Goal: Information Seeking & Learning: Learn about a topic

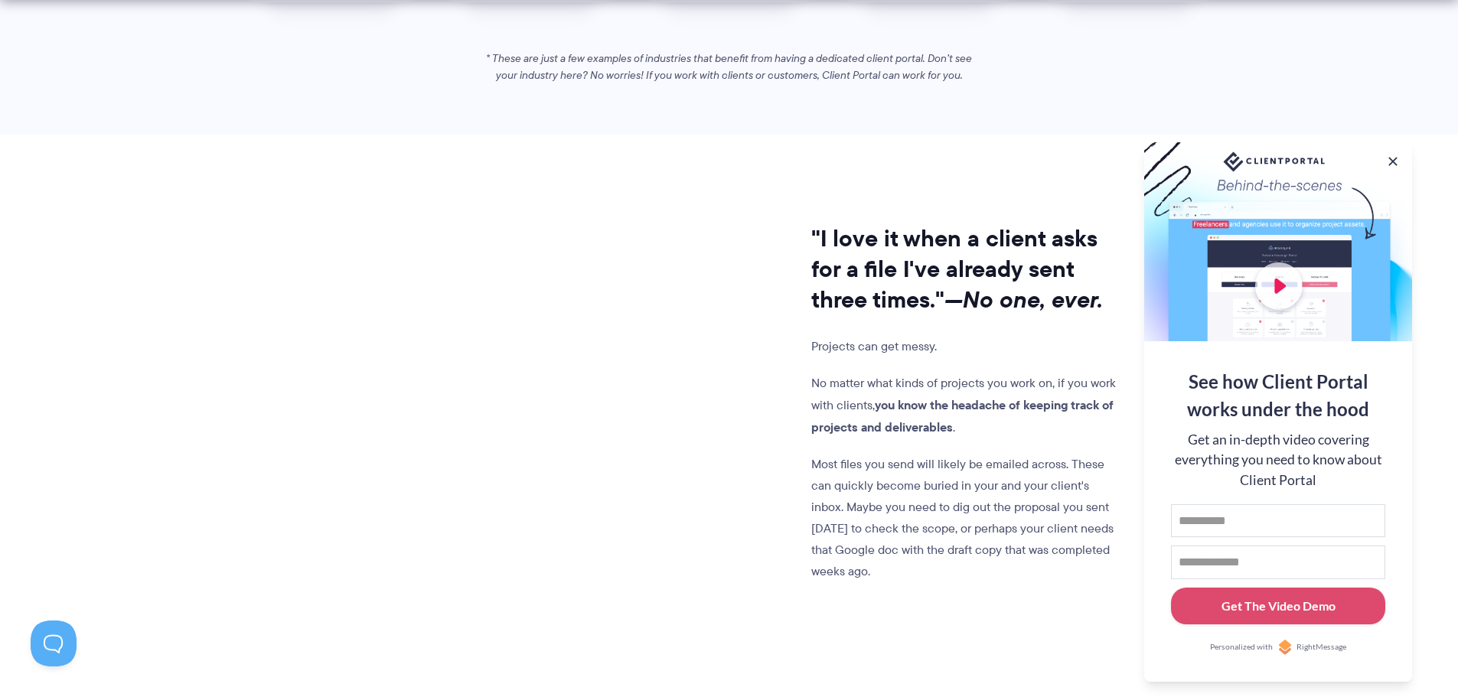
scroll to position [1148, 0]
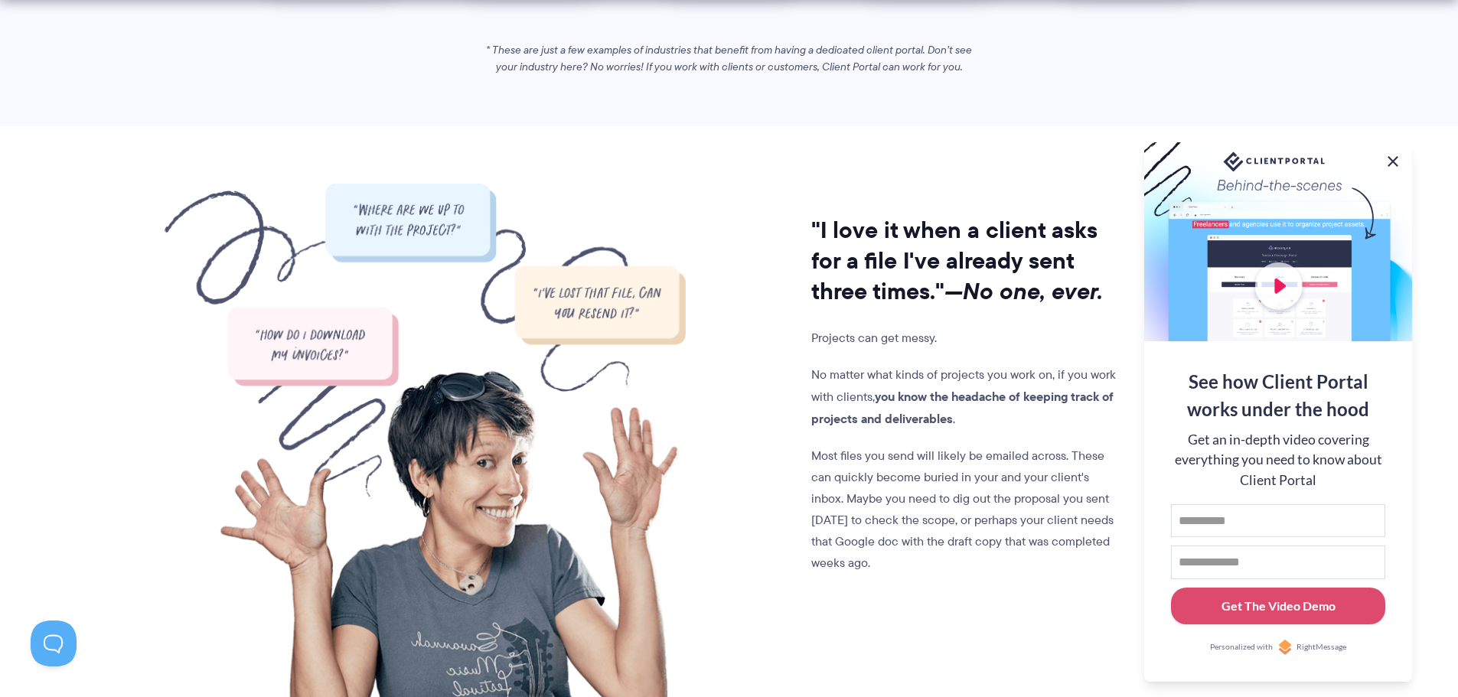
click at [1392, 155] on button at bounding box center [1393, 161] width 18 height 18
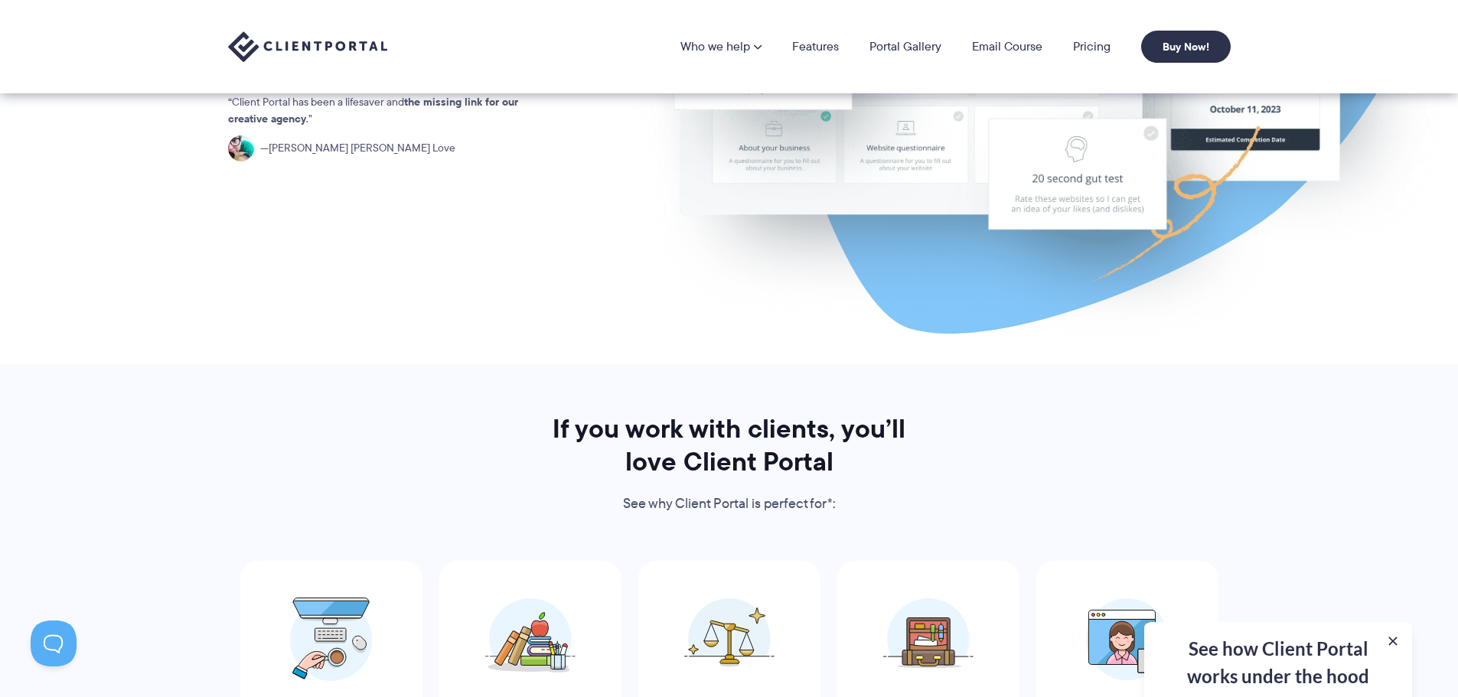
scroll to position [0, 0]
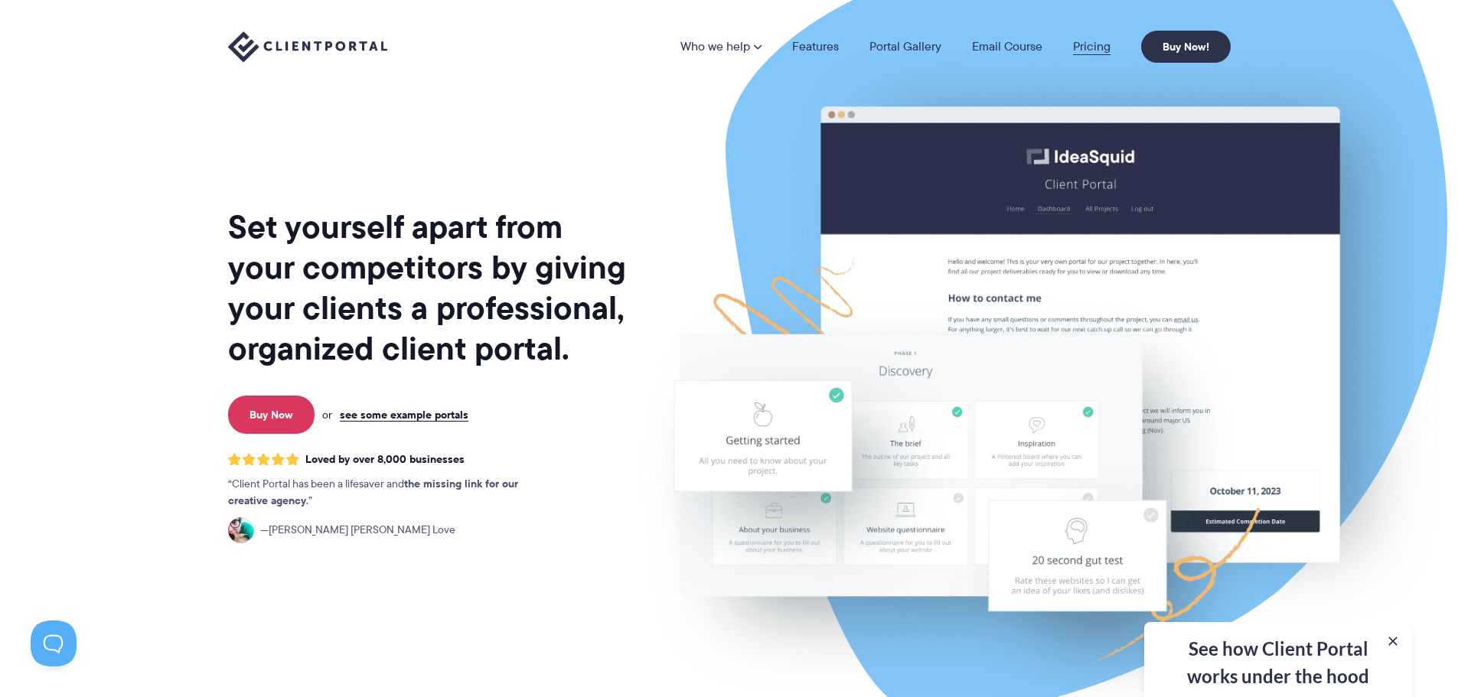
click at [1099, 44] on link "Pricing" at bounding box center [1092, 47] width 38 height 12
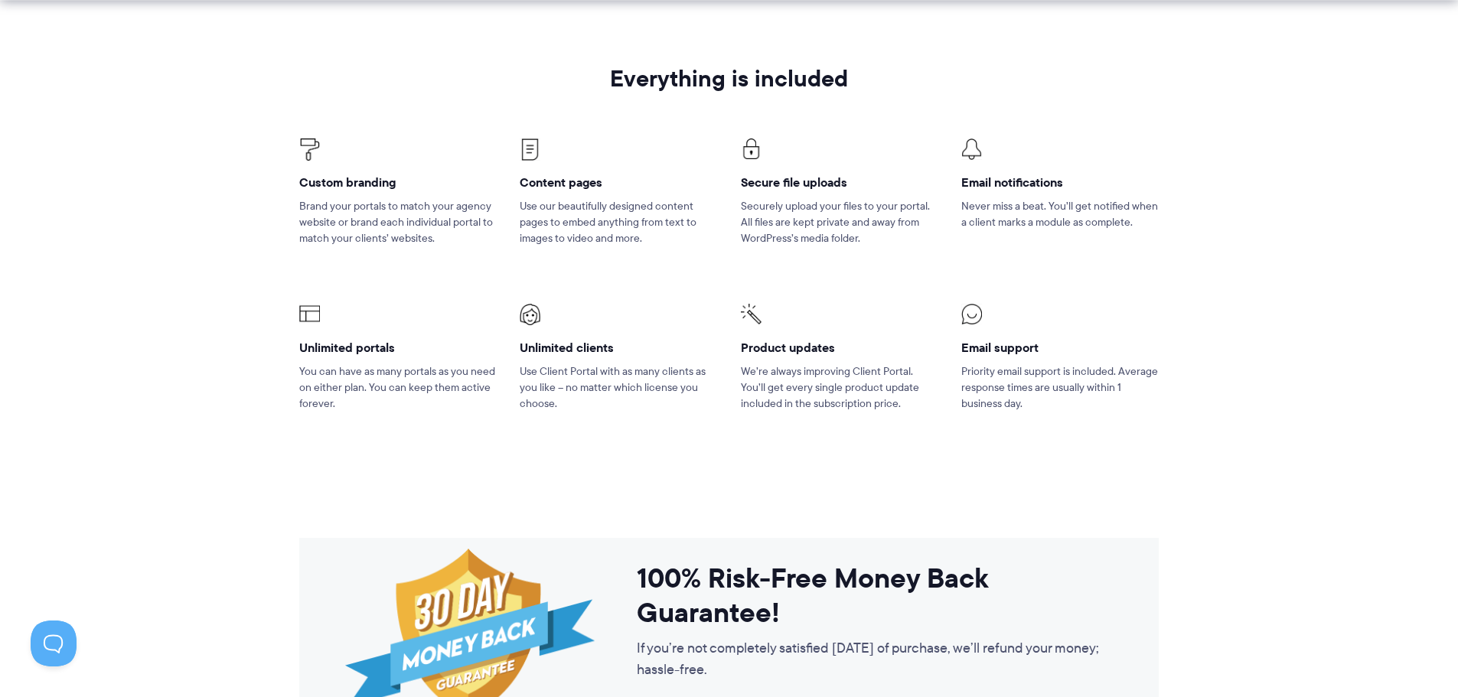
scroll to position [995, 0]
